Goal: Task Accomplishment & Management: Manage account settings

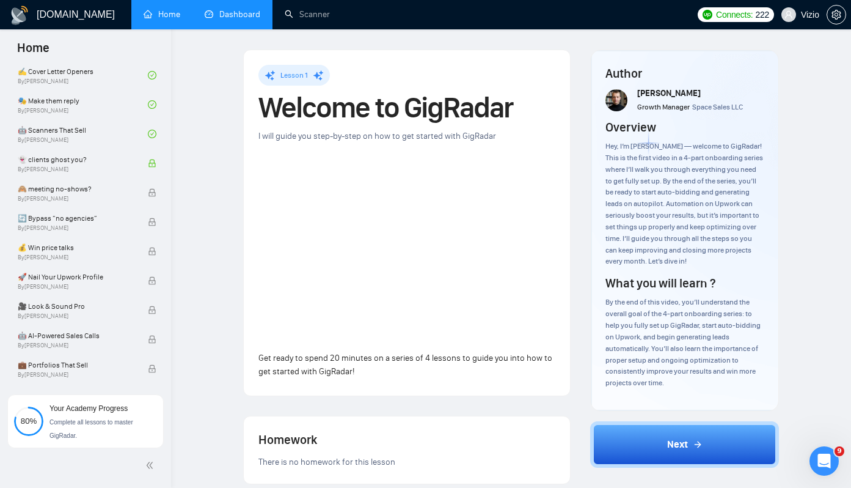
click at [214, 12] on link "Dashboard" at bounding box center [233, 14] width 56 height 10
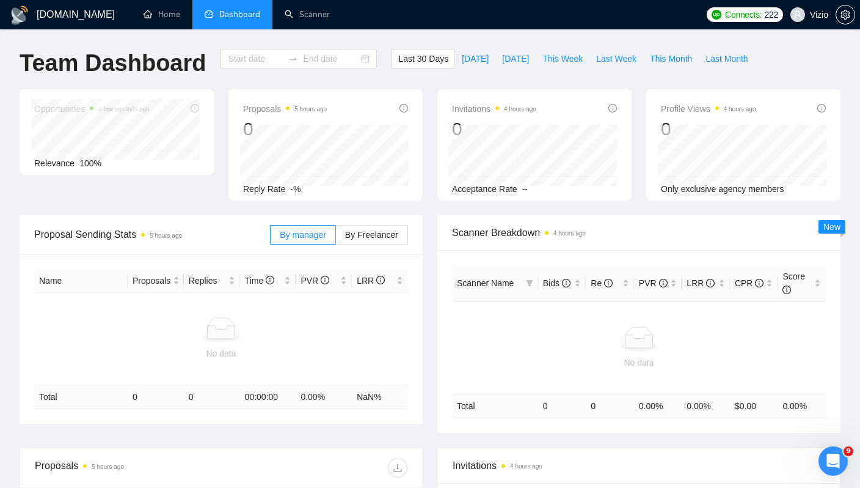
type input "2025-08-16"
type input "2025-09-15"
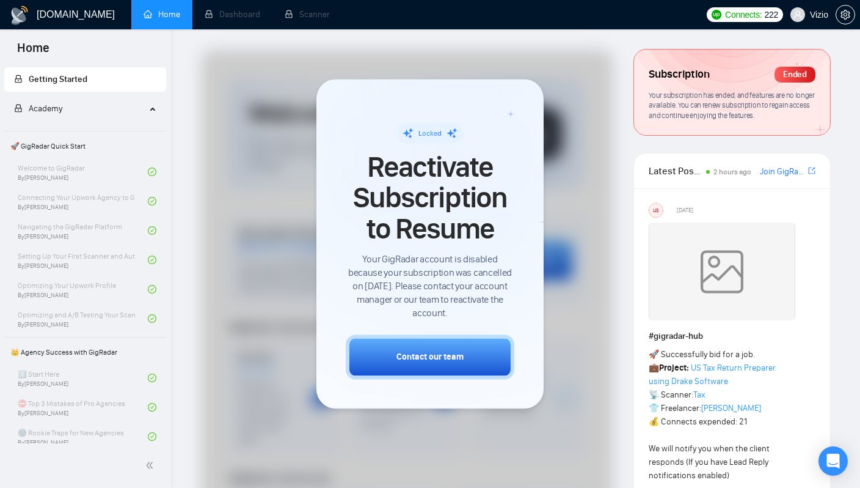
click at [421, 177] on span "Reactivate Subscription to Resume" at bounding box center [430, 198] width 169 height 92
click at [436, 176] on span "Reactivate Subscription to Resume" at bounding box center [430, 198] width 169 height 92
click at [377, 262] on span "Your GigRadar account is disabled because your subscription was cancelled on [D…" at bounding box center [430, 286] width 169 height 67
drag, startPoint x: 377, startPoint y: 262, endPoint x: 467, endPoint y: 261, distance: 89.8
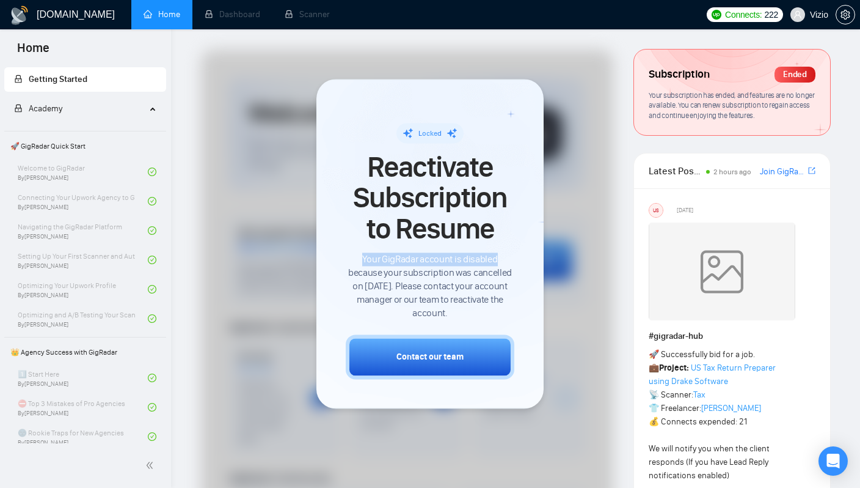
click at [467, 261] on span "Your GigRadar account is disabled because your subscription was cancelled on [D…" at bounding box center [430, 286] width 169 height 67
click at [469, 260] on span "Your GigRadar account is disabled because your subscription was cancelled on [D…" at bounding box center [430, 286] width 169 height 67
click at [380, 278] on span "Your GigRadar account is disabled because your subscription was cancelled on [D…" at bounding box center [430, 286] width 169 height 67
drag, startPoint x: 380, startPoint y: 278, endPoint x: 476, endPoint y: 278, distance: 95.9
click at [458, 279] on span "Your GigRadar account is disabled because your subscription was cancelled on [D…" at bounding box center [430, 286] width 169 height 67
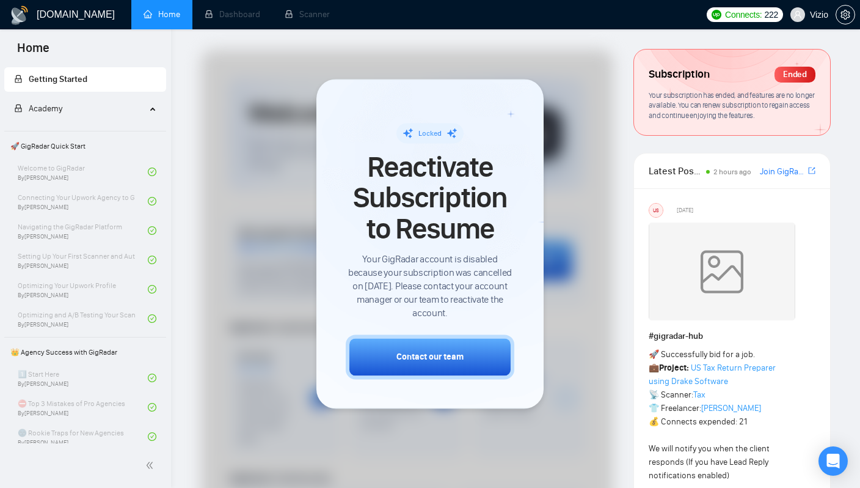
click at [479, 278] on span "Your GigRadar account is disabled because your subscription was cancelled on [D…" at bounding box center [430, 286] width 169 height 67
